Goal: Transaction & Acquisition: Obtain resource

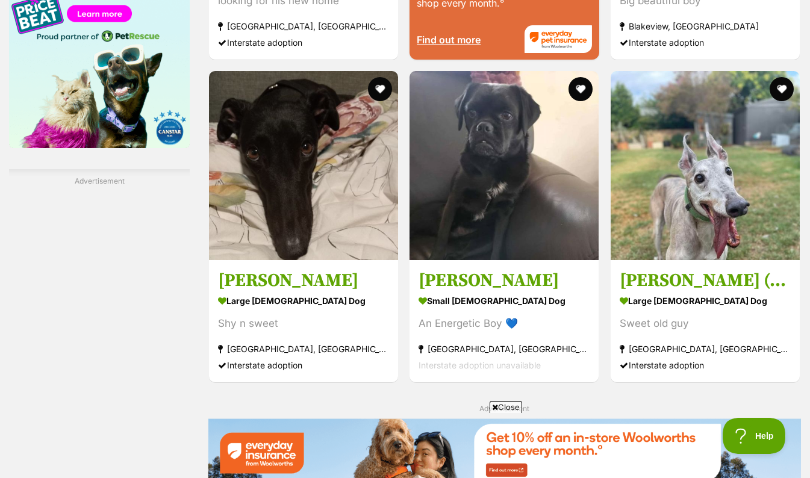
scroll to position [1825, 0]
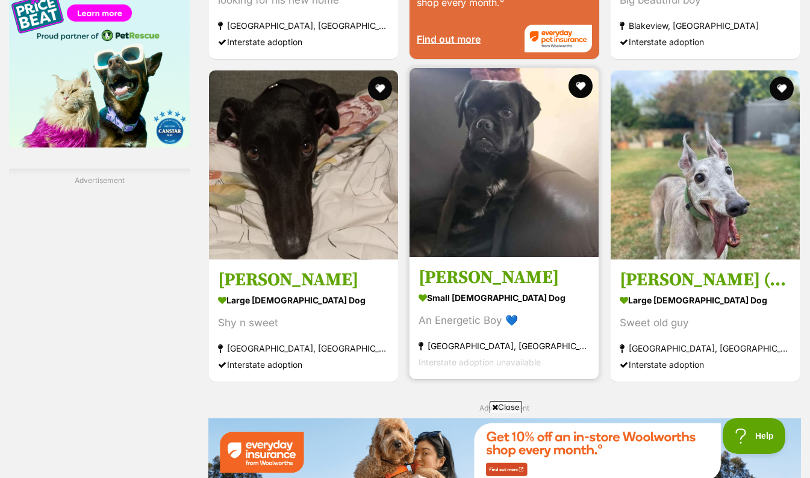
click at [494, 167] on img at bounding box center [503, 162] width 189 height 189
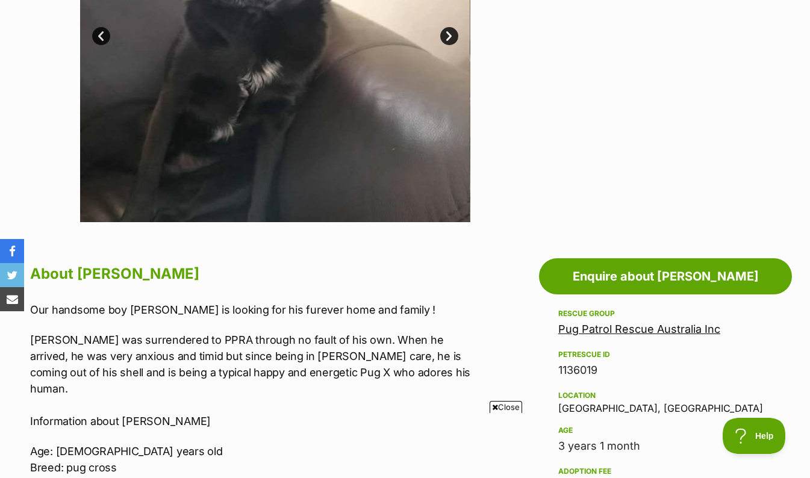
scroll to position [419, 0]
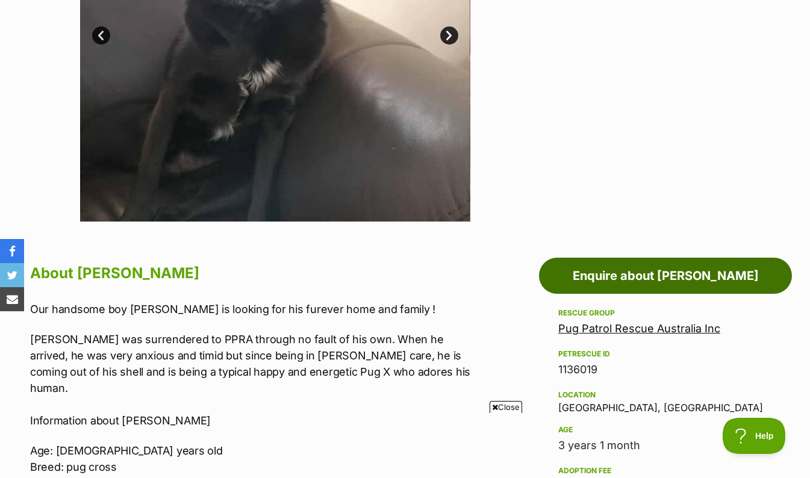
click at [579, 285] on link "Enquire about Oliver" at bounding box center [665, 276] width 253 height 36
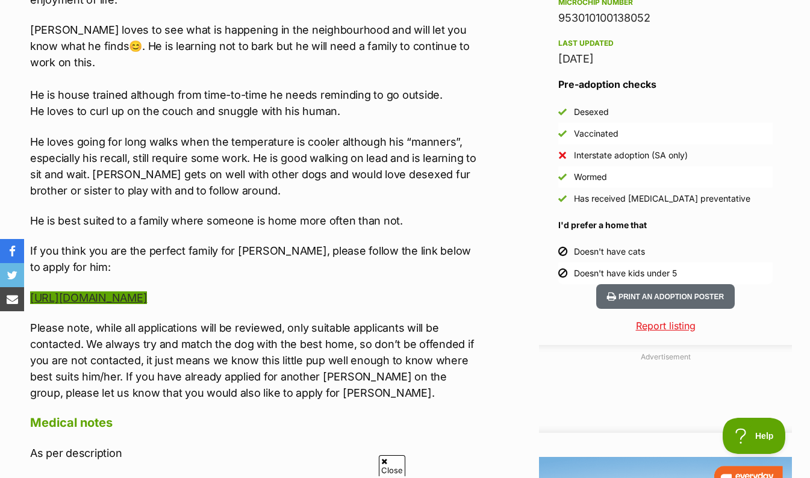
click at [79, 291] on link "[URL][DOMAIN_NAME]" at bounding box center [88, 297] width 117 height 13
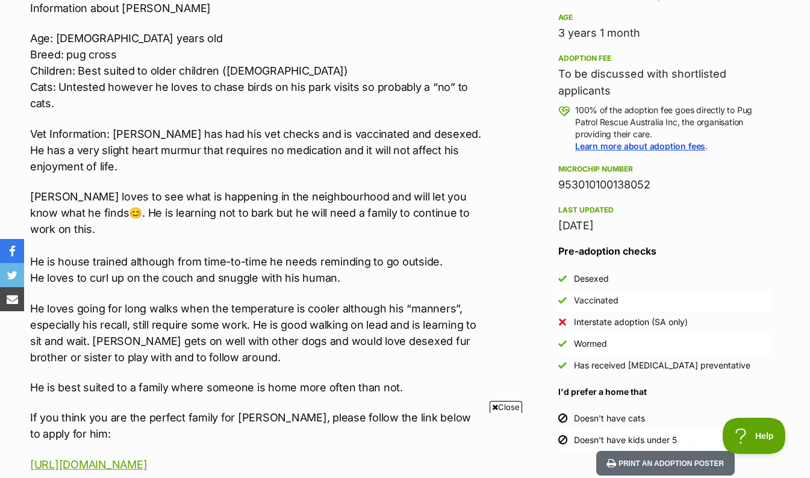
click at [42, 152] on p "Vet Information: Oliver has had his vet checks and is vaccinated and desexed. H…" at bounding box center [256, 150] width 452 height 49
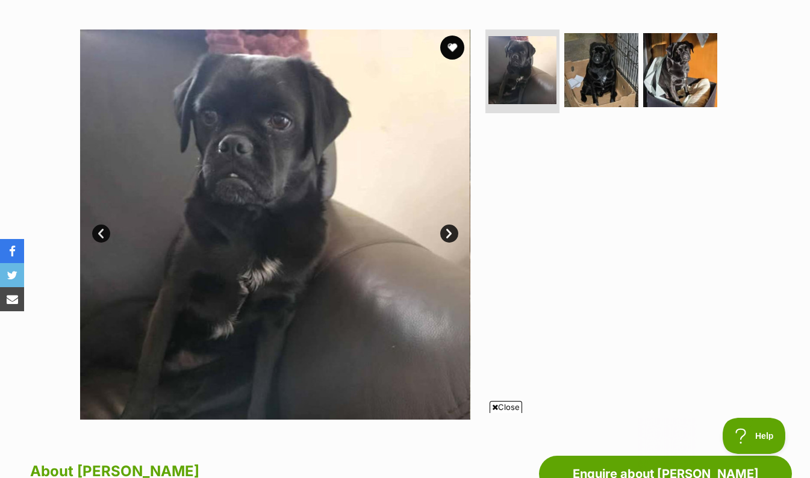
scroll to position [221, 0]
click at [598, 64] on img at bounding box center [601, 70] width 78 height 78
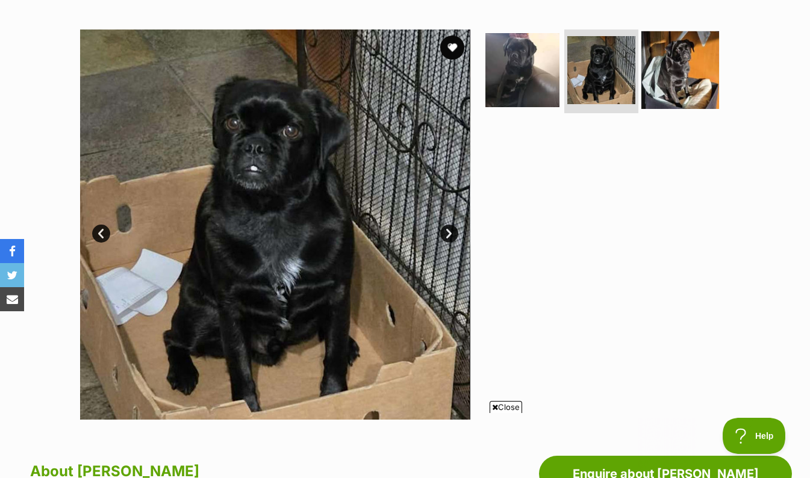
click at [667, 82] on img at bounding box center [680, 70] width 78 height 78
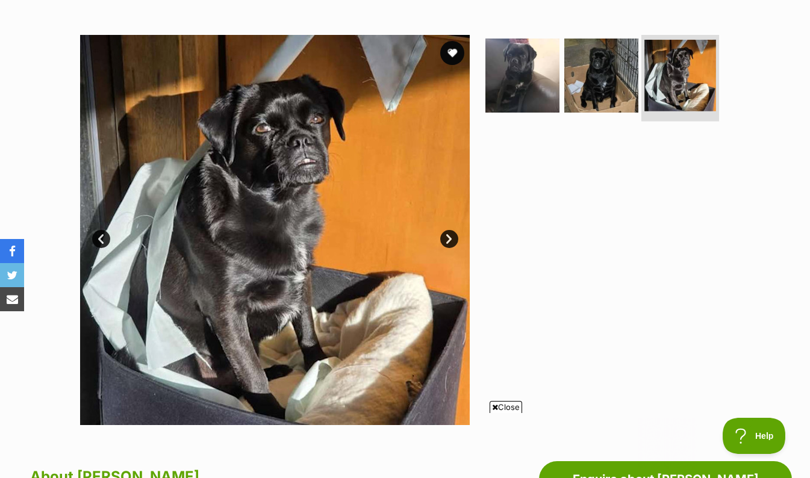
scroll to position [215, 0]
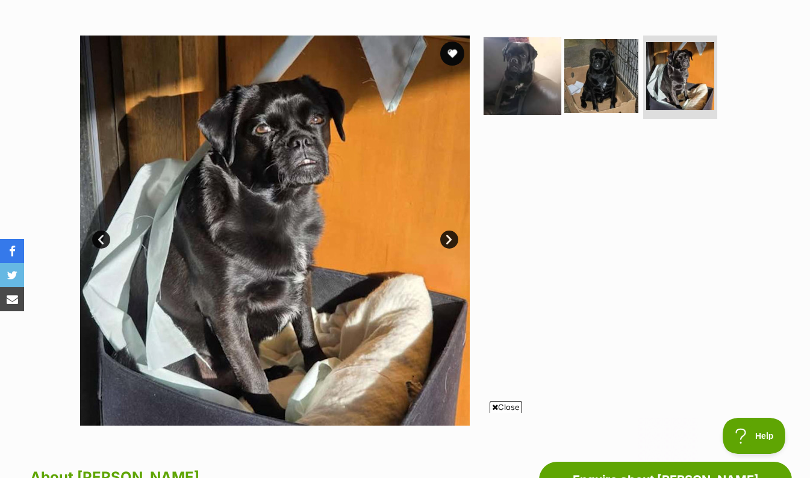
click at [512, 85] on img at bounding box center [522, 76] width 78 height 78
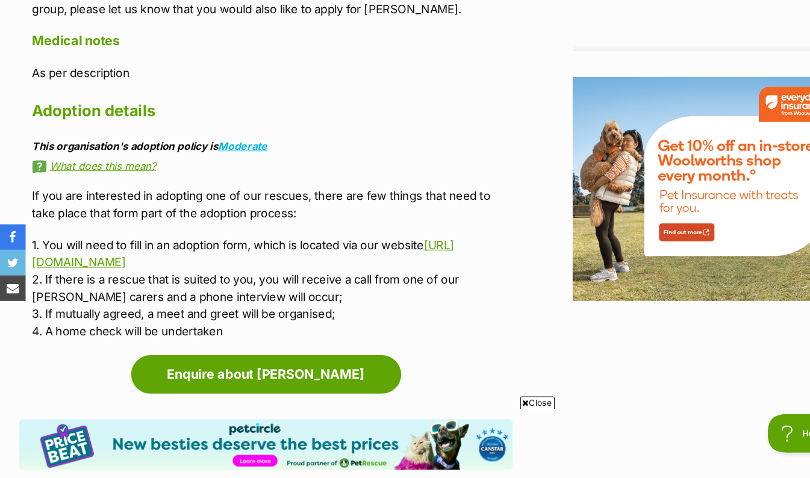
scroll to position [0, 0]
click at [75, 252] on link "[URL][DOMAIN_NAME]" at bounding box center [228, 266] width 397 height 29
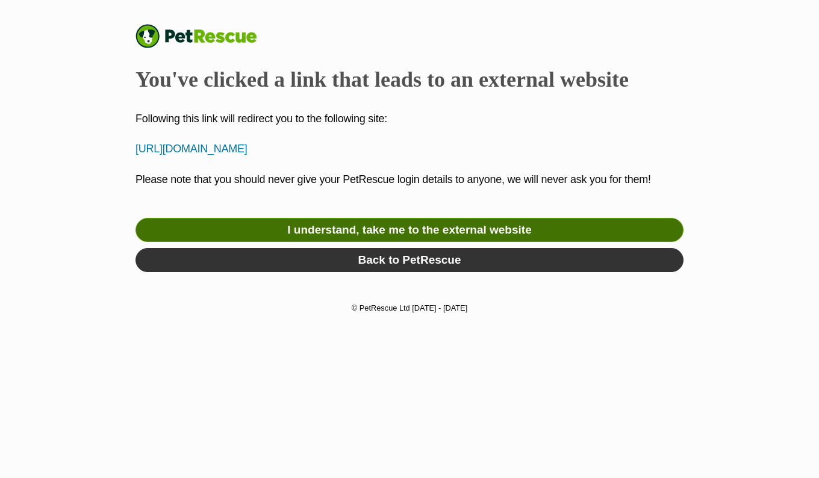
click at [172, 223] on link "I understand, take me to the external website" at bounding box center [409, 230] width 548 height 24
